Goal: Information Seeking & Learning: Learn about a topic

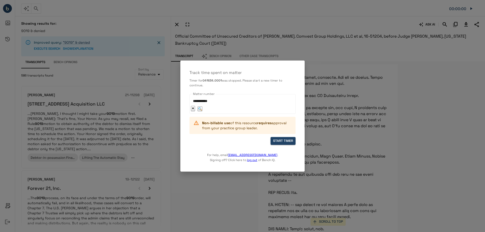
scroll to position [4832, 0]
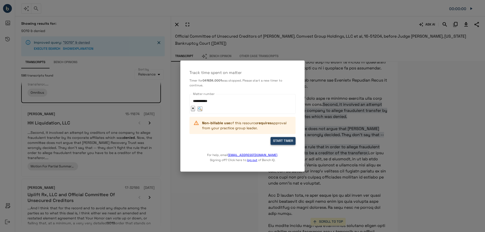
click at [285, 141] on button "START TIMER" at bounding box center [282, 141] width 25 height 8
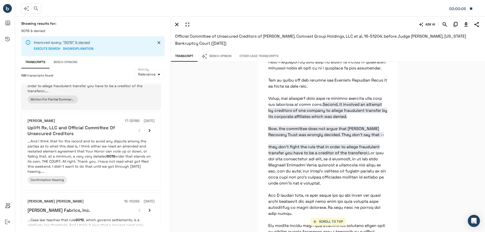
scroll to position [630, 0]
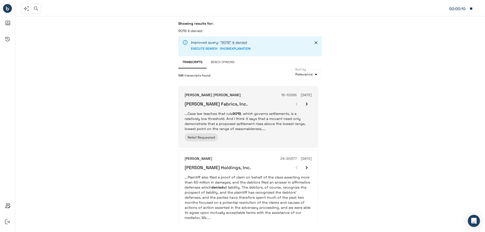
click at [236, 139] on div "Relief Requested" at bounding box center [248, 137] width 127 height 8
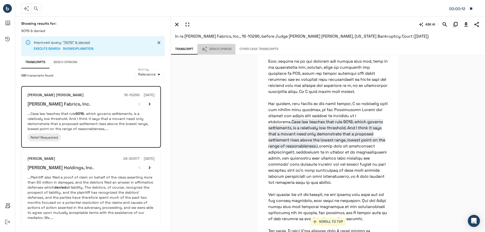
scroll to position [2974, 0]
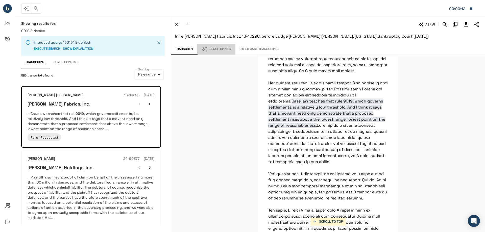
click at [225, 48] on button "Bench Opinion" at bounding box center [216, 49] width 38 height 11
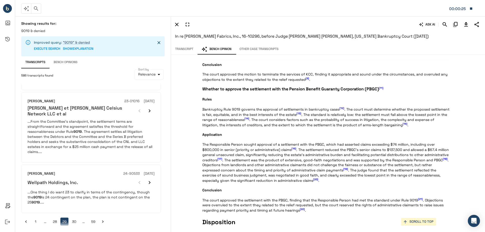
scroll to position [611, 0]
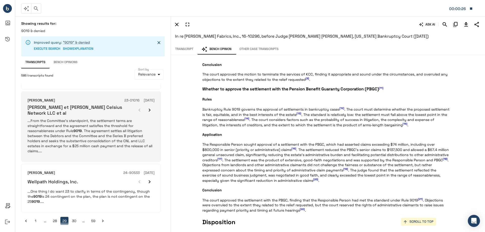
click at [83, 133] on p "...From the Committee's standpoint, the settlement terms are straightforward an…" at bounding box center [91, 135] width 127 height 35
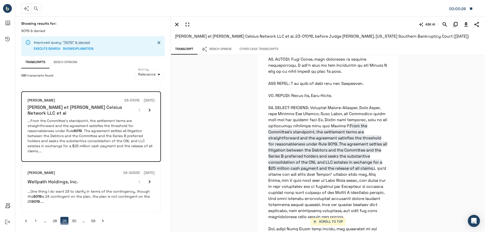
scroll to position [4438, 0]
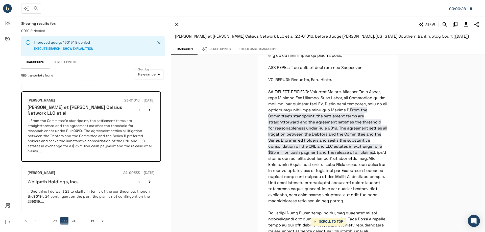
click at [220, 46] on button "Bench Opinion" at bounding box center [216, 49] width 38 height 11
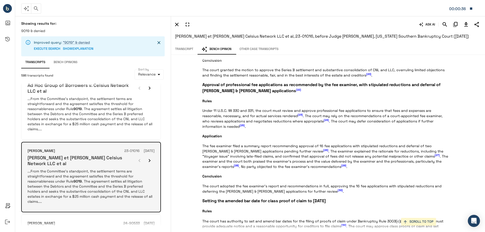
scroll to position [535, 0]
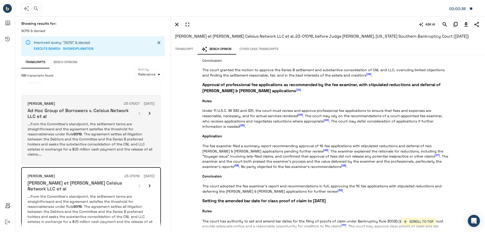
click at [103, 137] on p "...From the Committee's standpoint, the settlement terms are straightforward an…" at bounding box center [91, 138] width 127 height 35
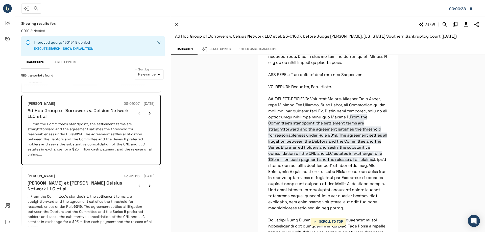
scroll to position [4456, 0]
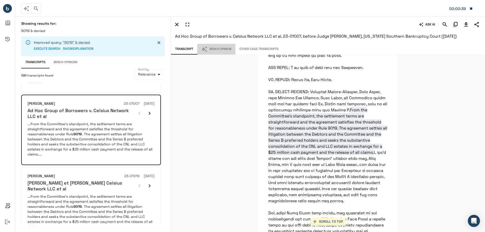
click at [216, 46] on button "Bench Opinion" at bounding box center [216, 49] width 38 height 11
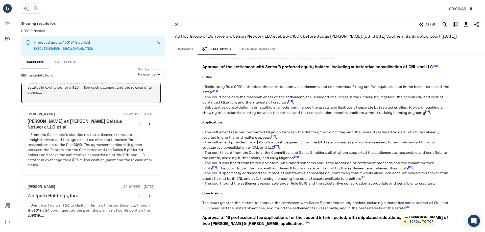
scroll to position [611, 0]
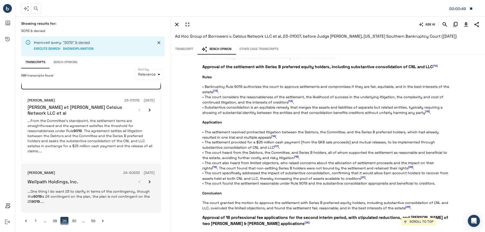
click at [74, 206] on div "[PERSON_NAME] 24-90533 [DATE] Wellpath Holdings, Inc. ...One thing I do want 23…" at bounding box center [91, 188] width 140 height 48
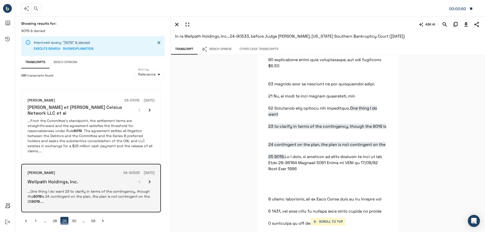
scroll to position [10590, 0]
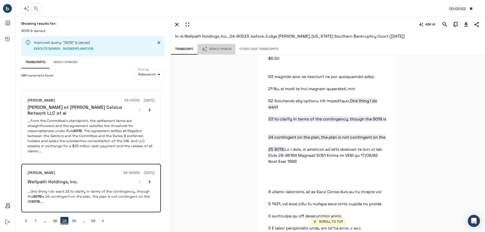
click at [214, 49] on button "Bench Opinion" at bounding box center [216, 49] width 38 height 11
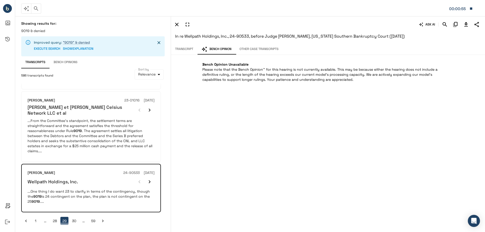
click at [74, 217] on button "30" at bounding box center [74, 221] width 8 height 8
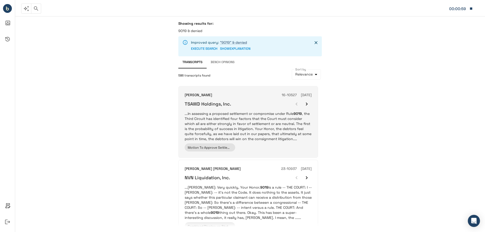
click at [243, 126] on p "...In assessing a proposed settlement or compromise under Rule 9019 , the Third…" at bounding box center [248, 126] width 127 height 30
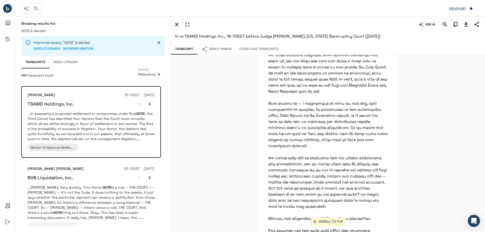
scroll to position [10860, 0]
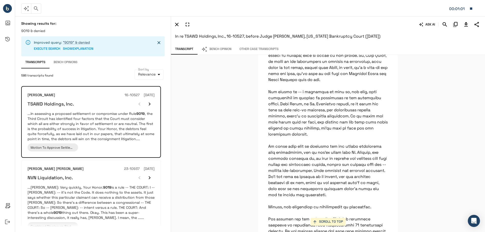
click at [226, 49] on button "Bench Opinion" at bounding box center [216, 49] width 38 height 11
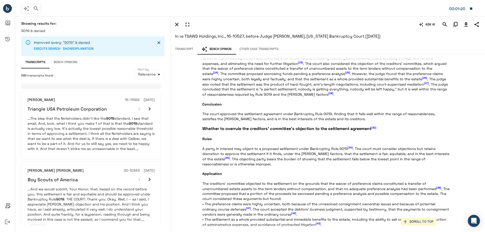
scroll to position [604, 0]
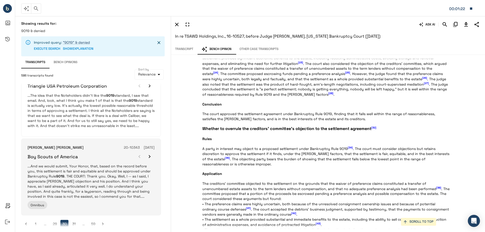
click at [97, 201] on div "Omnibus" at bounding box center [91, 205] width 127 height 8
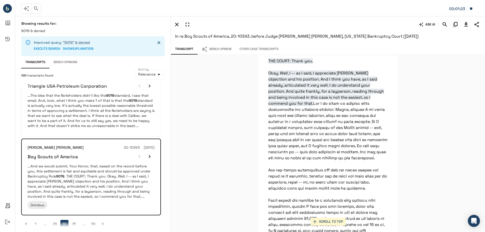
scroll to position [6858, 0]
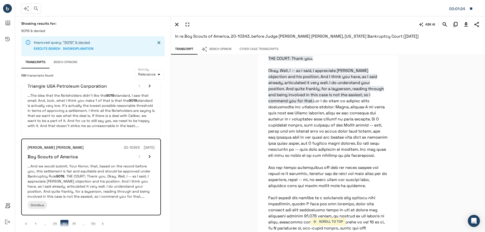
click at [216, 46] on button "Bench Opinion" at bounding box center [216, 49] width 38 height 11
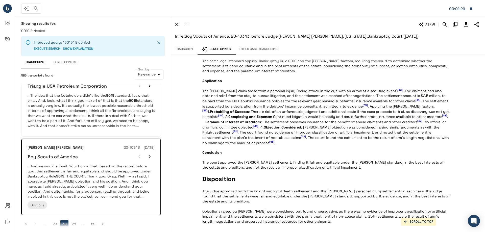
scroll to position [493, 0]
click at [73, 220] on button "31" at bounding box center [74, 224] width 8 height 8
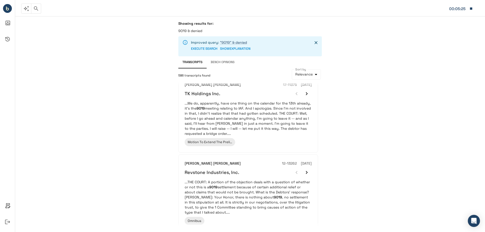
scroll to position [669, 0]
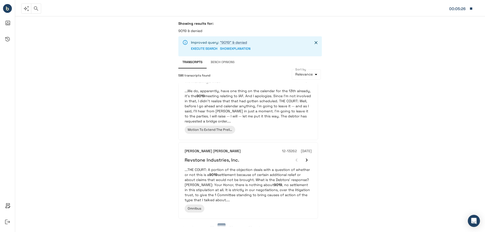
click at [232, 223] on button "32" at bounding box center [231, 227] width 8 height 8
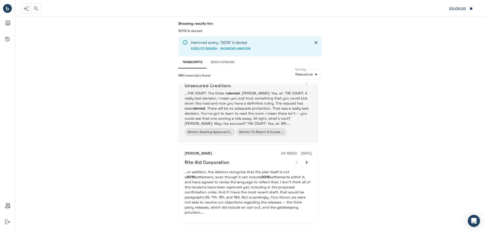
scroll to position [76, 0]
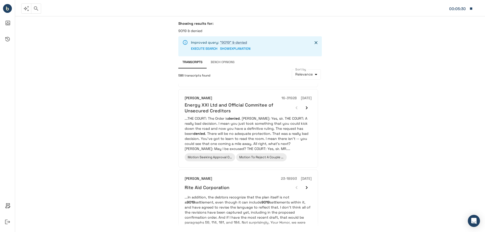
click at [251, 117] on p "...THE COURT: The Order is denied . [PERSON_NAME]: Yes, sir. THE COURT: A reall…" at bounding box center [248, 133] width 127 height 35
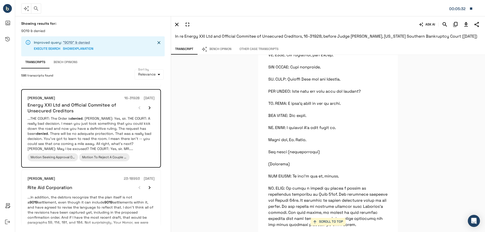
scroll to position [16500, 0]
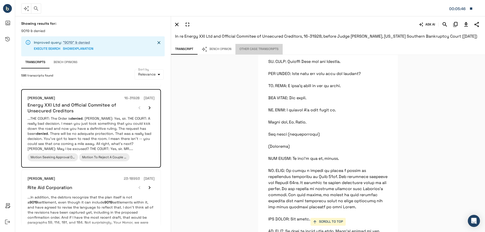
click at [263, 52] on button "Other Case Transcripts" at bounding box center [258, 49] width 47 height 11
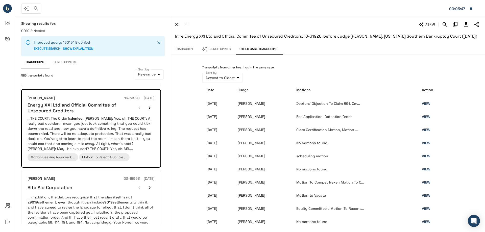
click at [227, 49] on button "Bench Opinion" at bounding box center [216, 49] width 38 height 11
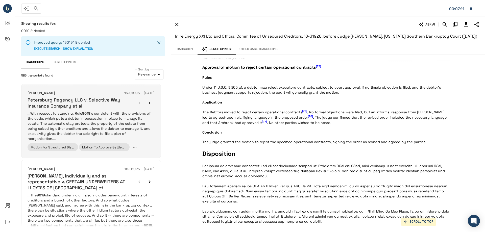
scroll to position [656, 0]
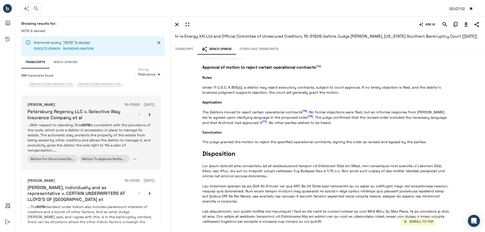
click at [133, 132] on p "...With respect to standing, Rule 9019 is consistent with the provisions of the…" at bounding box center [91, 137] width 127 height 30
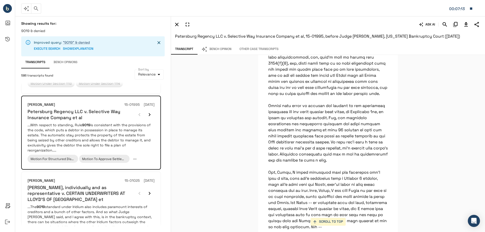
scroll to position [46503, 0]
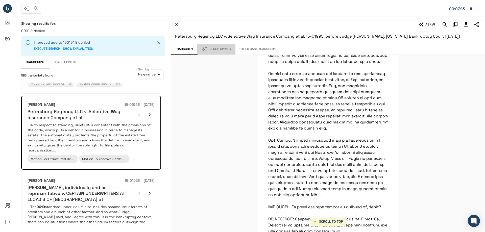
click at [222, 49] on button "Bench Opinion" at bounding box center [216, 49] width 38 height 11
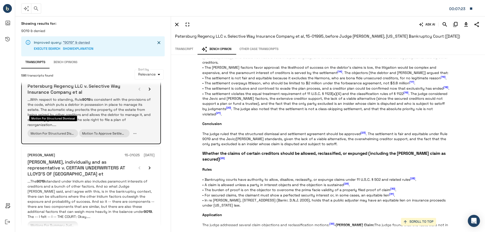
scroll to position [704, 0]
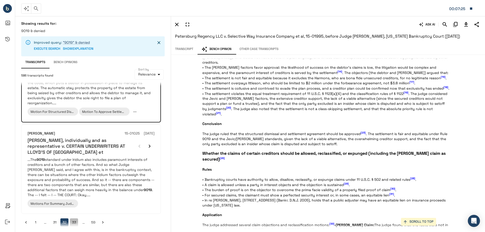
click at [76, 218] on button "33" at bounding box center [74, 222] width 8 height 8
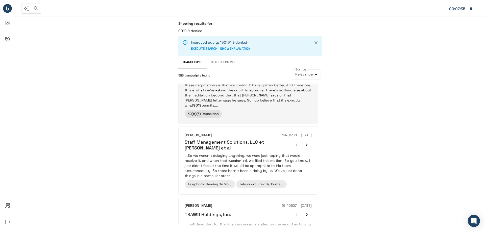
scroll to position [655, 0]
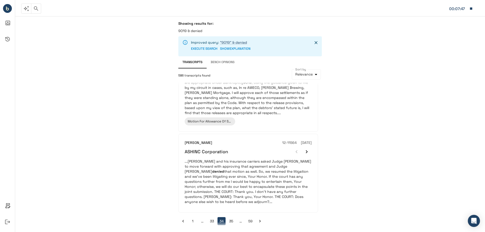
scroll to position [695, 0]
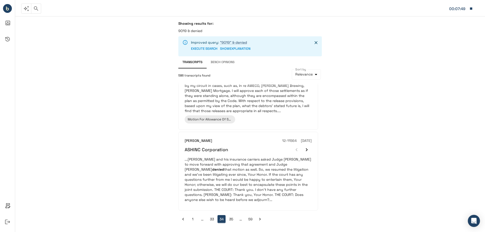
click at [234, 220] on button "35" at bounding box center [231, 219] width 8 height 8
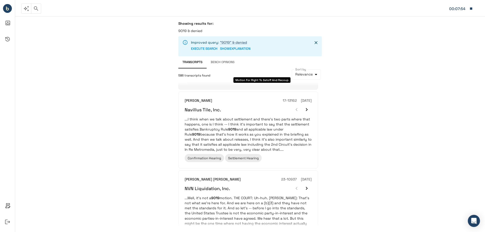
scroll to position [581, 0]
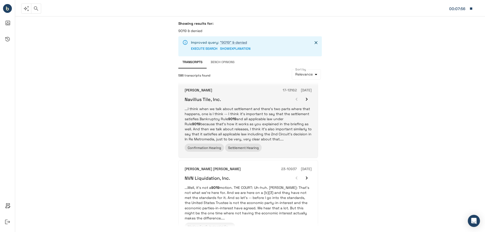
click at [252, 122] on p "...I think when we talk about settlement and there's two parts where that happe…" at bounding box center [248, 123] width 127 height 35
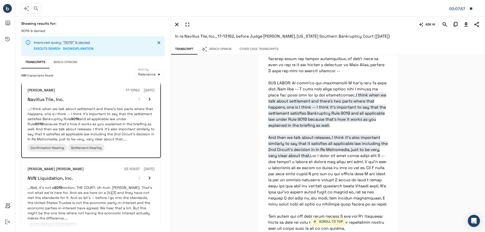
scroll to position [12470, 0]
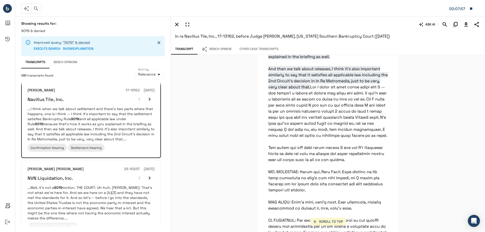
click at [220, 49] on button "Bench Opinion" at bounding box center [216, 49] width 38 height 11
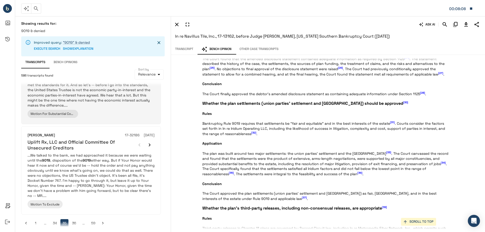
scroll to position [694, 0]
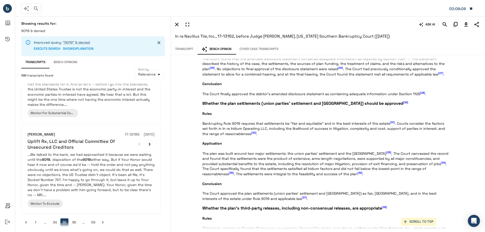
click at [75, 218] on button "36" at bounding box center [74, 222] width 8 height 8
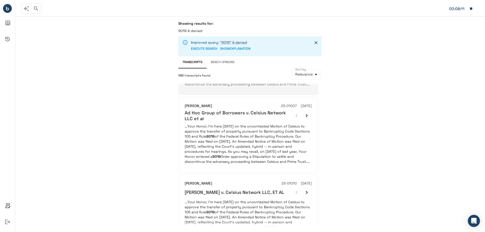
scroll to position [151, 0]
click at [265, 134] on p "...Your Honor, I'm here [DATE] on the uncontested Motion of Celsius to approve …" at bounding box center [248, 143] width 127 height 40
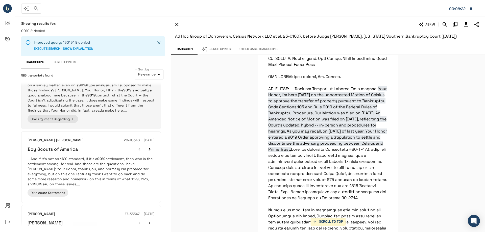
scroll to position [652, 0]
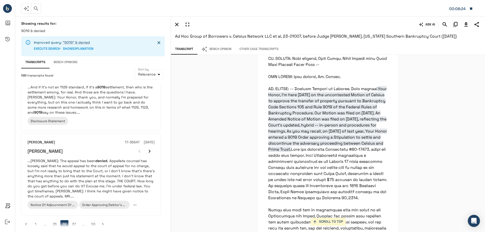
click at [76, 220] on button "37" at bounding box center [74, 224] width 8 height 8
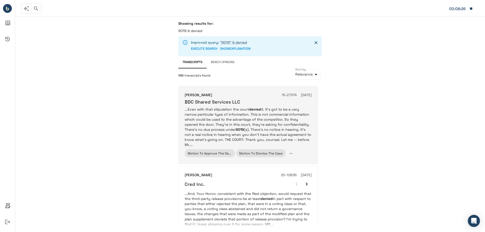
click at [213, 119] on p "...Even with that stipulation the court denied it. It’s got to be a very narrow…" at bounding box center [248, 127] width 127 height 40
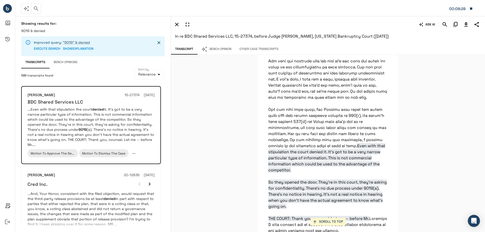
scroll to position [2223, 0]
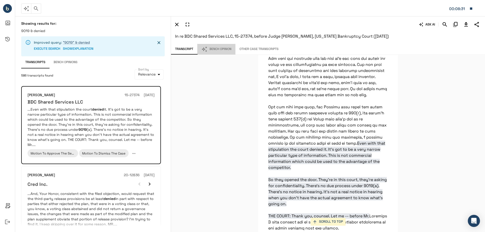
click at [220, 50] on button "Bench Opinion" at bounding box center [216, 49] width 38 height 11
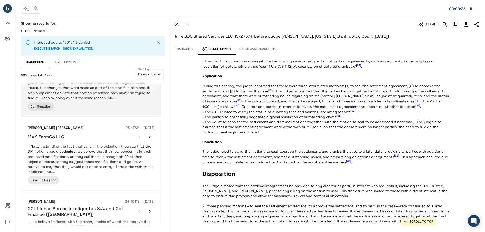
scroll to position [202, 0]
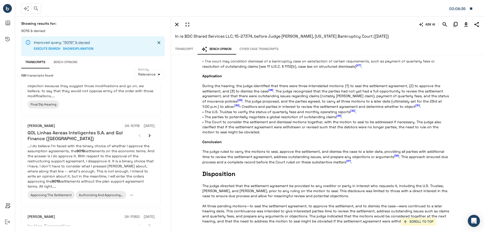
click at [100, 143] on p "...I do believe I'm faced with the binary choice of whether I approve the assum…" at bounding box center [91, 165] width 127 height 45
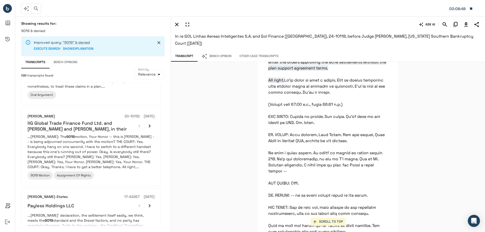
scroll to position [631, 0]
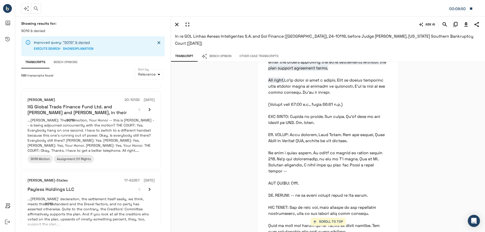
click at [100, 142] on p "...[PERSON_NAME]: The 9019 motion, Your Honor -- this is [PERSON_NAME] -- is be…" at bounding box center [91, 135] width 127 height 35
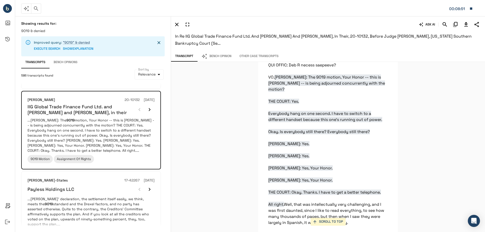
scroll to position [8328, 0]
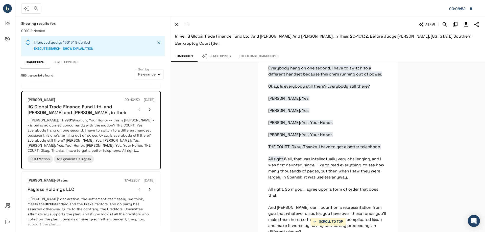
click at [218, 56] on button "Bench Opinion" at bounding box center [216, 56] width 38 height 11
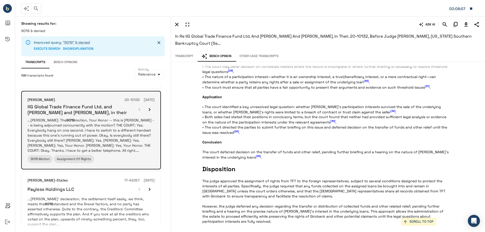
scroll to position [643, 0]
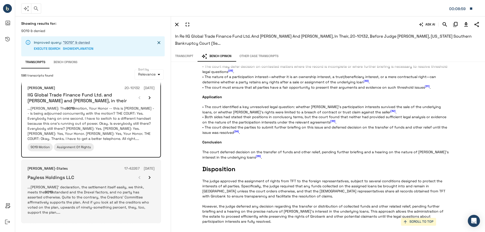
click at [84, 196] on p "...[PERSON_NAME]' declaration, the settlement itself easily, we think, meets th…" at bounding box center [91, 200] width 127 height 30
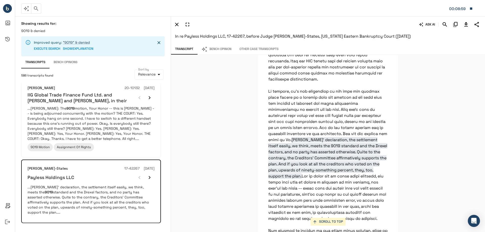
scroll to position [4077, 0]
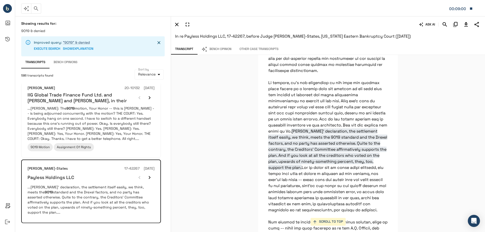
click at [227, 50] on button "Bench Opinion" at bounding box center [216, 49] width 38 height 11
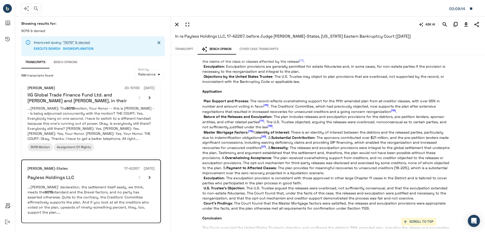
scroll to position [527, 0]
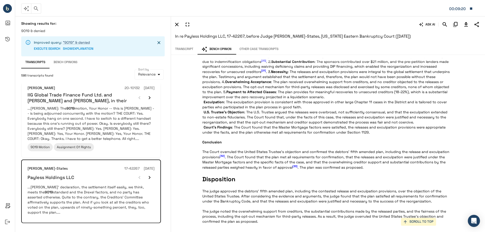
click at [73, 228] on button "38" at bounding box center [74, 232] width 8 height 8
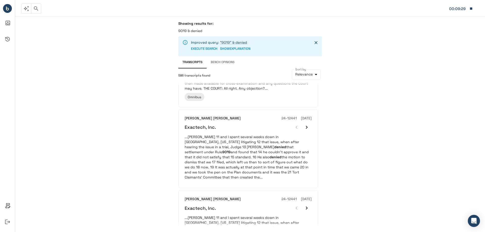
scroll to position [661, 0]
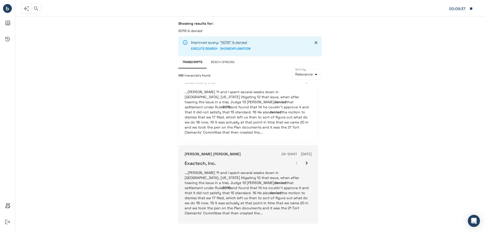
click at [258, 195] on p "...[PERSON_NAME] 11 and I spent several weeks down in [GEOGRAPHIC_DATA], [US_ST…" at bounding box center [248, 192] width 127 height 45
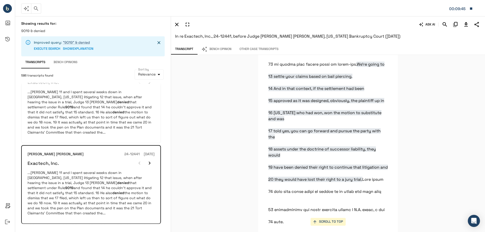
scroll to position [61842, 0]
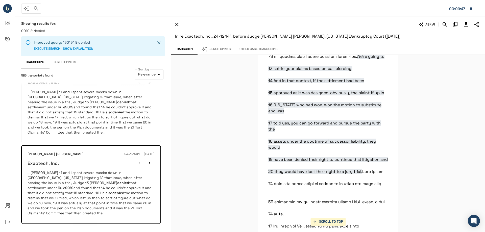
click at [76, 228] on button "39" at bounding box center [74, 232] width 8 height 8
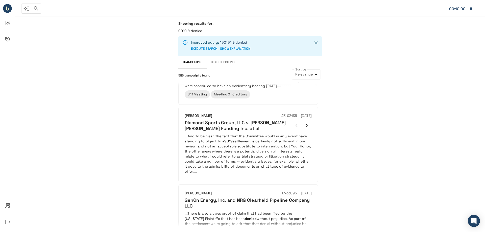
scroll to position [294, 0]
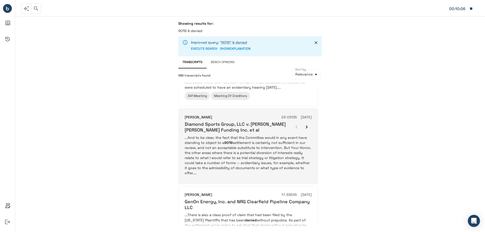
click at [238, 151] on p "...And to be clear, the fact that the Committee would in any event have standin…" at bounding box center [248, 155] width 127 height 40
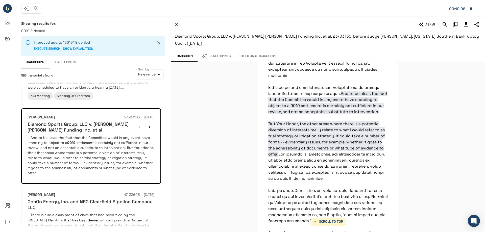
scroll to position [1651, 0]
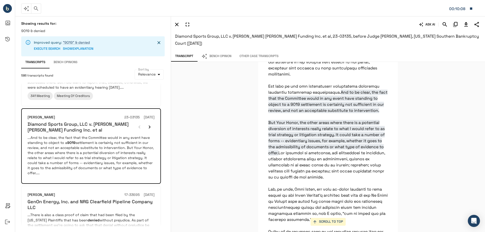
click at [226, 58] on button "Bench Opinion" at bounding box center [216, 56] width 38 height 11
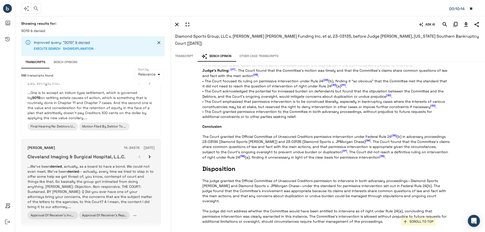
scroll to position [668, 0]
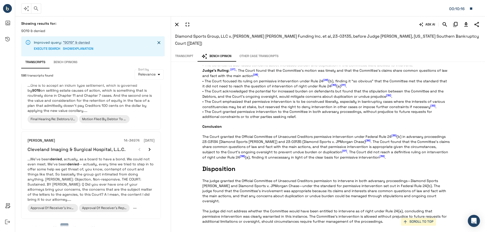
click at [73, 223] on button "40" at bounding box center [74, 227] width 8 height 8
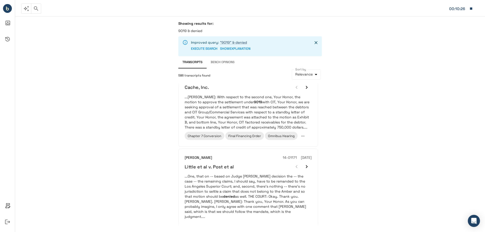
scroll to position [681, 0]
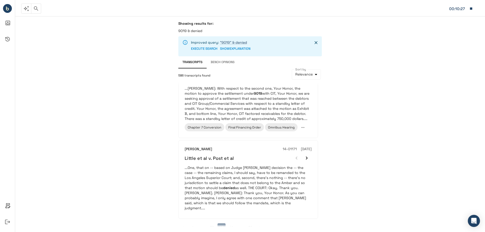
click at [232, 223] on button "41" at bounding box center [231, 227] width 8 height 8
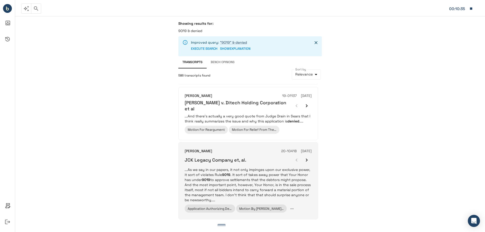
scroll to position [643, 0]
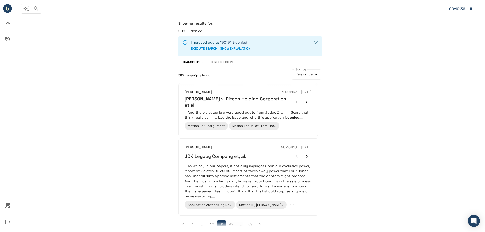
click at [230, 220] on button "42" at bounding box center [231, 224] width 8 height 8
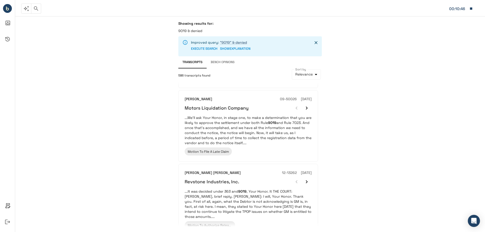
scroll to position [665, 0]
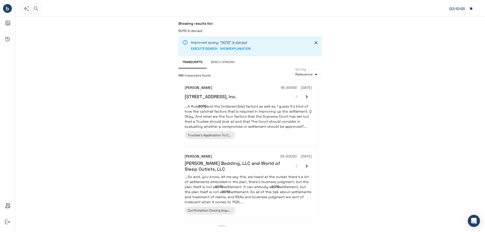
scroll to position [657, 0]
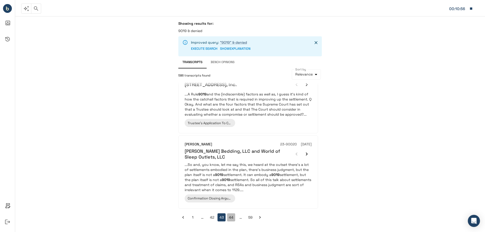
click at [233, 218] on button "44" at bounding box center [231, 217] width 8 height 8
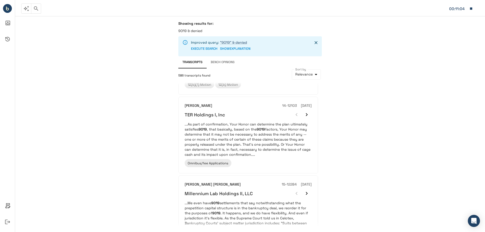
scroll to position [653, 0]
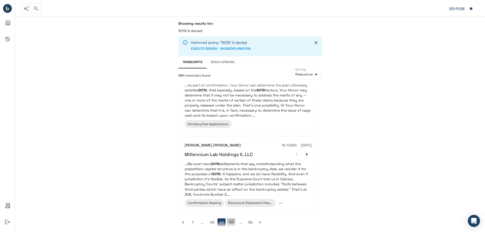
click at [232, 218] on button "45" at bounding box center [231, 222] width 8 height 8
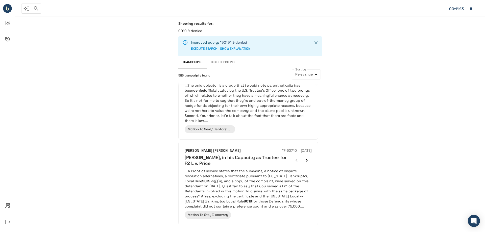
scroll to position [685, 0]
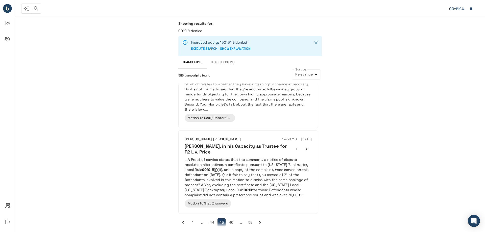
click at [229, 219] on button "46" at bounding box center [231, 222] width 8 height 8
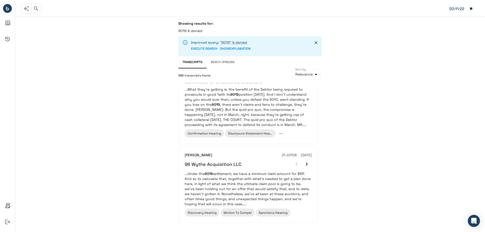
scroll to position [691, 0]
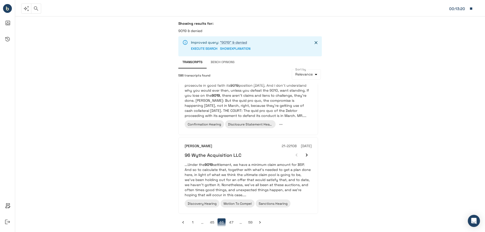
click at [24, 6] on icon "button" at bounding box center [26, 9] width 6 height 6
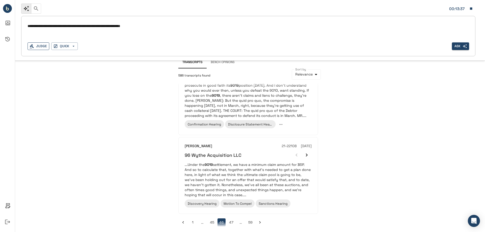
click at [38, 44] on button "Judge" at bounding box center [39, 46] width 22 height 8
click at [38, 46] on button "Judge" at bounding box center [39, 46] width 22 height 8
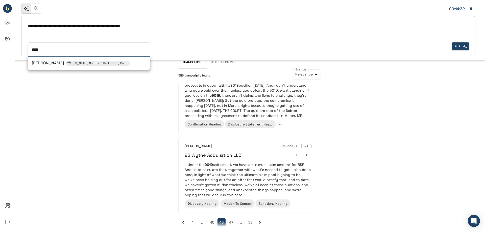
type input "*****"
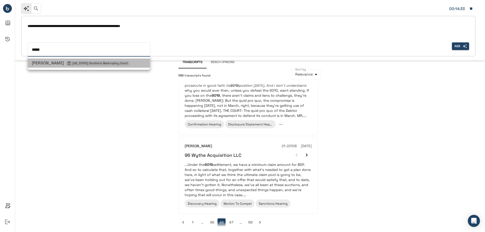
click at [50, 64] on span "[PERSON_NAME] [US_STATE] Southern Bankruptcy Court" at bounding box center [81, 62] width 98 height 5
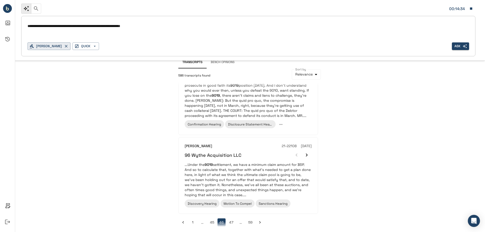
click at [67, 26] on textarea "**********" at bounding box center [248, 26] width 441 height 6
drag, startPoint x: 182, startPoint y: 25, endPoint x: -32, endPoint y: 14, distance: 214.6
click at [0, 14] on html "**********" at bounding box center [242, 116] width 485 height 232
type textarea "**********"
click at [457, 44] on button "Ask" at bounding box center [460, 46] width 17 height 8
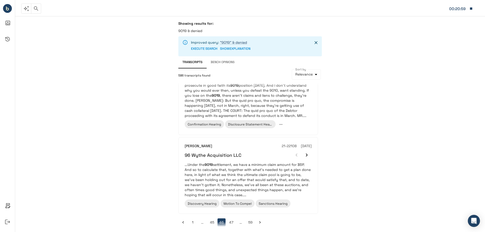
click at [360, 144] on div "Showing results for: 9019 & denied Improved query: "9019" & denied EXECUTE SEAR…" at bounding box center [250, 124] width 470 height 216
click at [47, 208] on div "Showing results for: 9019 & denied Improved query: "9019" & denied EXECUTE SEAR…" at bounding box center [250, 124] width 470 height 216
click at [27, 11] on icon "button" at bounding box center [26, 9] width 6 height 6
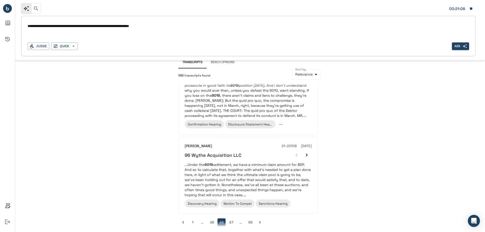
click at [119, 119] on div "Showing results for: 9019 & denied Improved query: "9019" & denied EXECUTE SEAR…" at bounding box center [250, 124] width 470 height 216
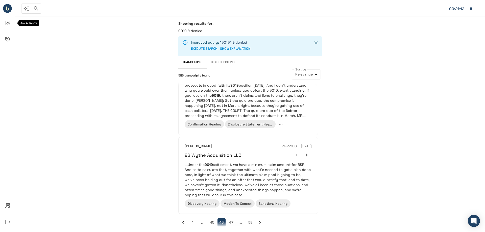
click at [10, 23] on icon "Ask AI Inbox" at bounding box center [8, 23] width 12 height 12
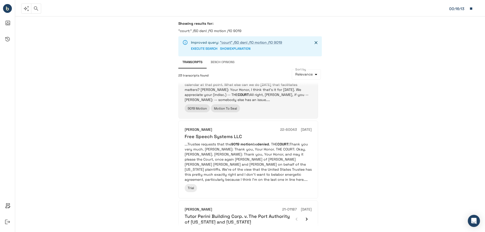
scroll to position [50, 0]
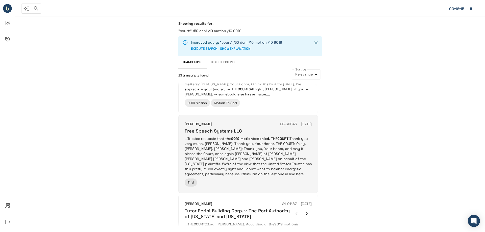
click at [286, 145] on p "...Trustee requests that the 9019 motion be denied . THE COURT: Thank you very …" at bounding box center [248, 156] width 127 height 40
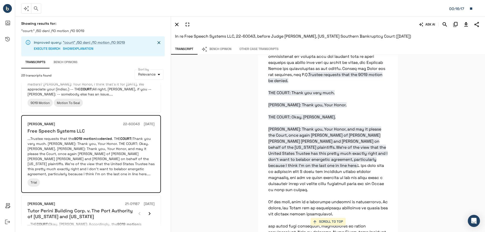
scroll to position [6679, 0]
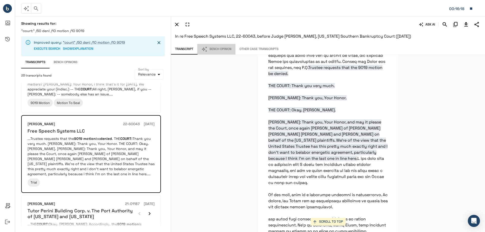
click at [226, 47] on button "Bench Opinion" at bounding box center [216, 49] width 38 height 11
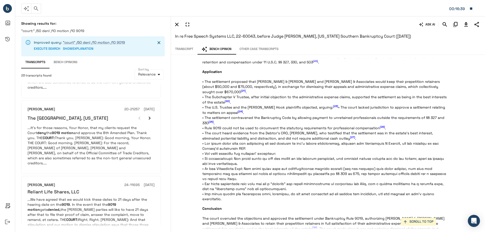
scroll to position [657, 0]
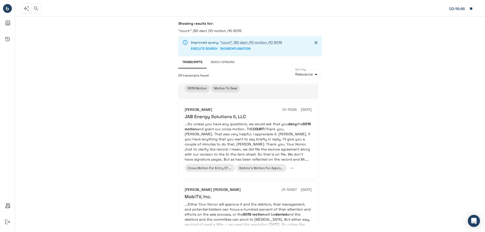
scroll to position [151, 0]
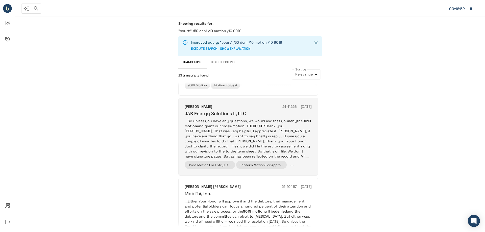
click at [251, 128] on p "...So unless you have any questions, we would ask that you deny the 9019 motion…" at bounding box center [248, 138] width 127 height 40
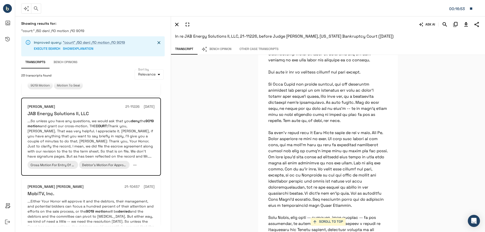
scroll to position [29084, 0]
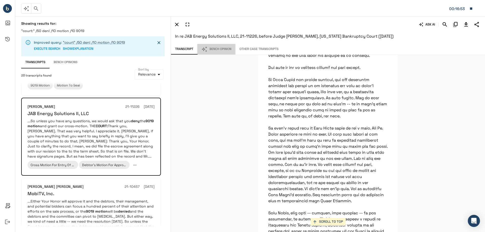
click at [210, 48] on button "Bench Opinion" at bounding box center [216, 49] width 38 height 11
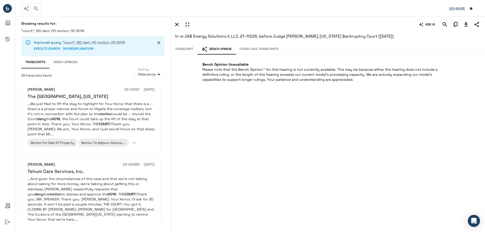
scroll to position [654, 0]
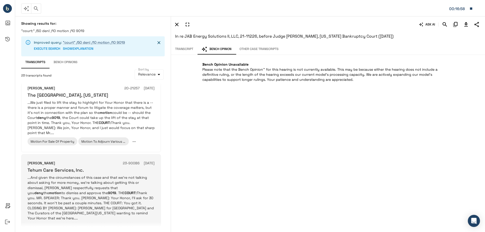
click at [123, 175] on p "...And given the circumstances of this case and that we're not talking about as…" at bounding box center [91, 197] width 127 height 45
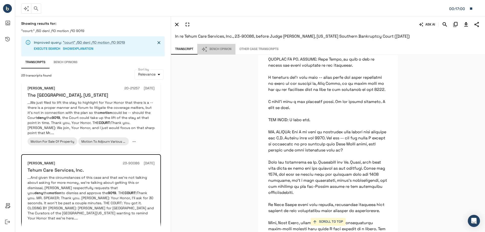
scroll to position [106564, 0]
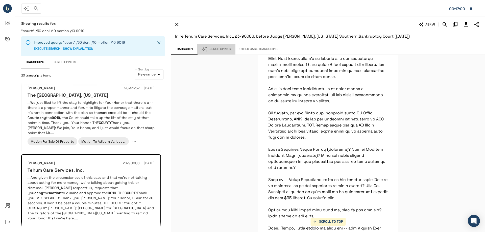
click at [223, 49] on button "Bench Opinion" at bounding box center [216, 49] width 38 height 11
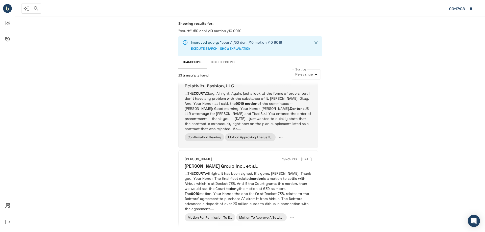
scroll to position [110, 0]
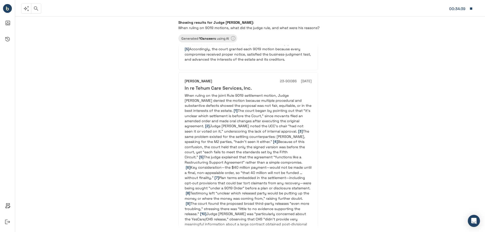
scroll to position [1007, 0]
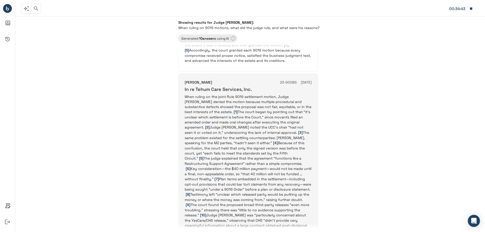
click at [263, 117] on p "When ruling on the joint Rule 9019 settlement motion, Judge [PERSON_NAME] denie…" at bounding box center [248, 179] width 127 height 170
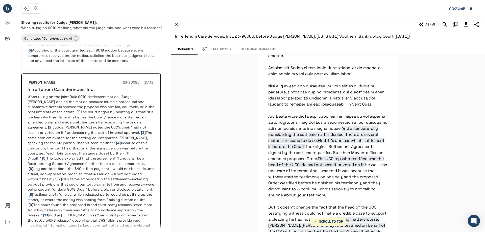
scroll to position [2305, 0]
click at [217, 49] on button "Bench Opinion" at bounding box center [216, 49] width 38 height 11
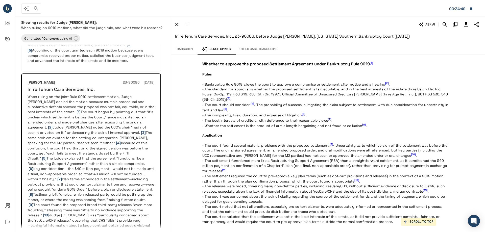
scroll to position [353, 0]
